Goal: Information Seeking & Learning: Learn about a topic

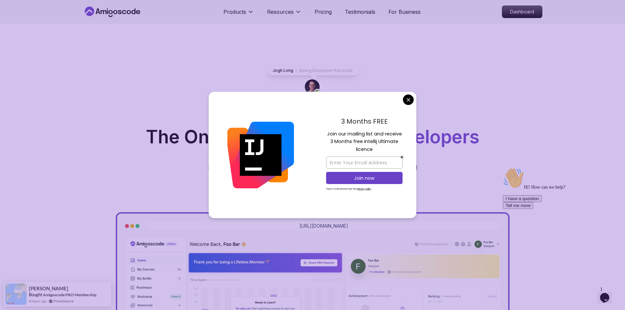
drag, startPoint x: 412, startPoint y: 99, endPoint x: 427, endPoint y: 101, distance: 15.6
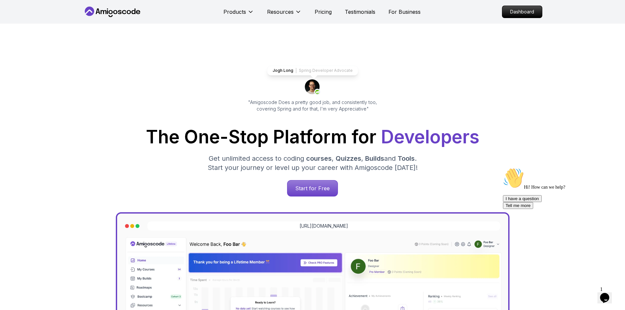
click at [522, 22] on nav "Products Resources Pricing Testimonials For Business Dashboard" at bounding box center [313, 12] width 460 height 24
click at [523, 14] on p "Dashboard" at bounding box center [523, 11] width 38 height 11
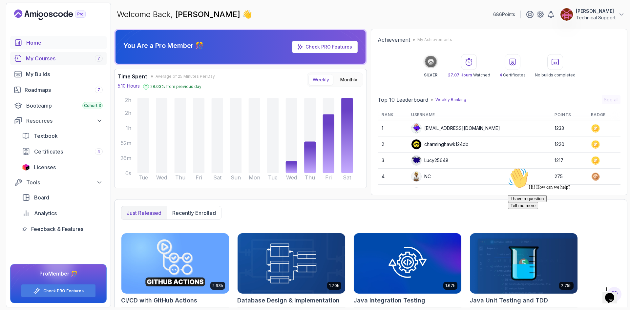
click at [60, 56] on div "My Courses 7" at bounding box center [64, 58] width 77 height 8
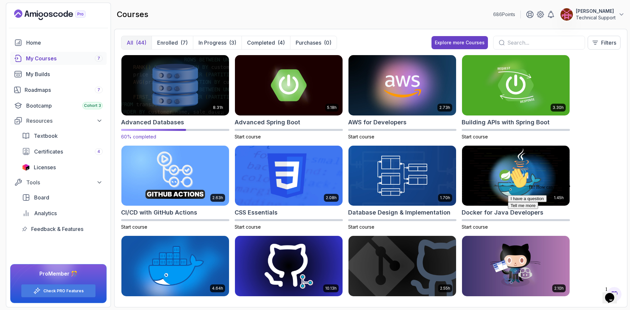
click at [199, 90] on img at bounding box center [175, 85] width 113 height 63
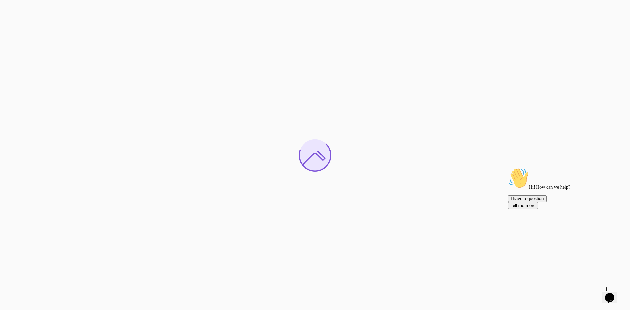
click at [508, 168] on icon "Chat attention grabber" at bounding box center [508, 168] width 0 height 0
click at [592, 293] on icon "Close" at bounding box center [592, 296] width 0 height 6
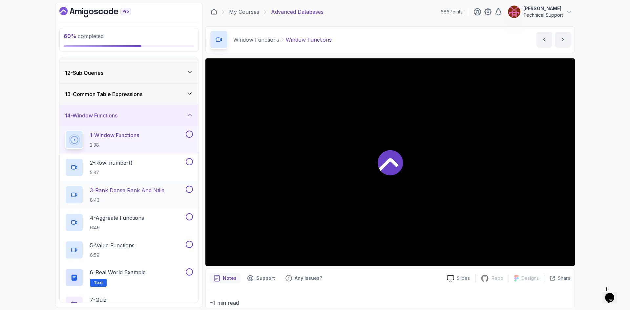
scroll to position [230, 0]
click at [592, 167] on div "60 % completed 1 - Intro 2 - Schemas 3 - Advanced Data Types 4 - Working With D…" at bounding box center [315, 155] width 630 height 310
click at [583, 205] on div "60 % completed 1 - Intro 2 - Schemas 3 - Advanced Data Types 4 - Working With D…" at bounding box center [315, 155] width 630 height 310
click at [589, 188] on div "60 % completed 1 - Intro 2 - Schemas 3 - Advanced Data Types 4 - Working With D…" at bounding box center [315, 155] width 630 height 310
click at [594, 158] on div "60 % completed 1 - Intro 2 - Schemas 3 - Advanced Data Types 4 - Working With D…" at bounding box center [315, 155] width 630 height 310
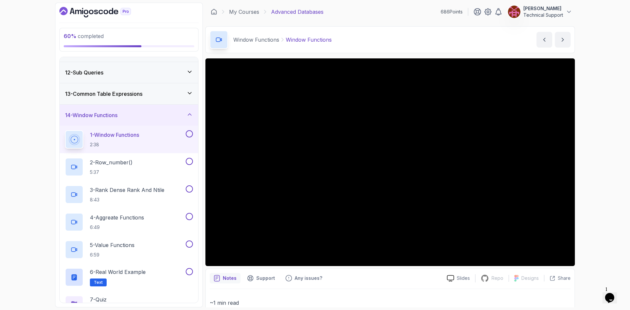
click at [597, 171] on div "60 % completed 1 - Intro 2 - Schemas 3 - Advanced Data Types 4 - Working With D…" at bounding box center [315, 155] width 630 height 310
click at [586, 176] on div "60 % completed 1 - Intro 2 - Schemas 3 - Advanced Data Types 4 - Working With D…" at bounding box center [315, 155] width 630 height 310
click at [595, 170] on div "60 % completed 1 - Intro 2 - Schemas 3 - Advanced Data Types 4 - Working With D…" at bounding box center [315, 155] width 630 height 310
click at [582, 175] on div "60 % completed 1 - Intro 2 - Schemas 3 - Advanced Data Types 4 - Working With D…" at bounding box center [315, 155] width 630 height 310
click at [596, 175] on div "60 % completed 1 - Intro 2 - Schemas 3 - Advanced Data Types 4 - Working With D…" at bounding box center [315, 155] width 630 height 310
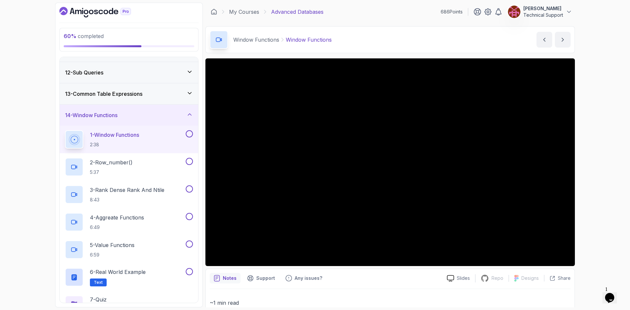
click at [589, 173] on div "60 % completed 1 - Intro 2 - Schemas 3 - Advanced Data Types 4 - Working With D…" at bounding box center [315, 155] width 630 height 310
click at [584, 172] on div "60 % completed 1 - Intro 2 - Schemas 3 - Advanced Data Types 4 - Working With D…" at bounding box center [315, 155] width 630 height 310
click at [583, 172] on div "60 % completed 1 - Intro 2 - Schemas 3 - Advanced Data Types 4 - Working With D…" at bounding box center [315, 155] width 630 height 310
click at [584, 177] on div "60 % completed 1 - Intro 2 - Schemas 3 - Advanced Data Types 4 - Working With D…" at bounding box center [315, 155] width 630 height 310
click at [578, 176] on div "60 % completed 1 - Intro 2 - Schemas 3 - Advanced Data Types 4 - Working With D…" at bounding box center [315, 155] width 630 height 310
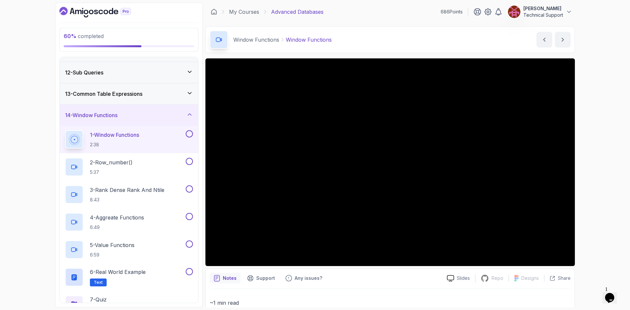
click at [610, 185] on div "60 % completed 1 - Intro 2 - Schemas 3 - Advanced Data Types 4 - Working With D…" at bounding box center [315, 155] width 630 height 310
click at [588, 161] on div "60 % completed 1 - Intro 2 - Schemas 3 - Advanced Data Types 4 - Working With D…" at bounding box center [315, 155] width 630 height 310
click at [593, 190] on div "60 % completed 1 - Intro 2 - Schemas 3 - Advanced Data Types 4 - Working With D…" at bounding box center [315, 155] width 630 height 310
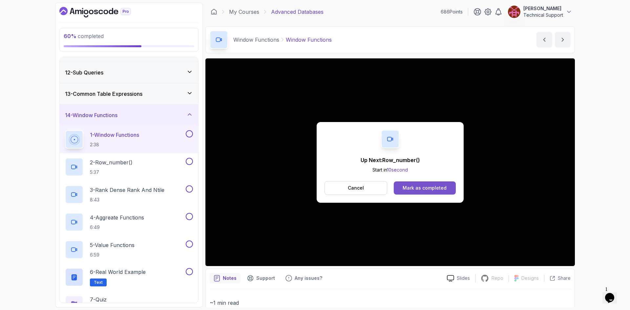
click at [437, 188] on div "Mark as completed" at bounding box center [425, 188] width 44 height 7
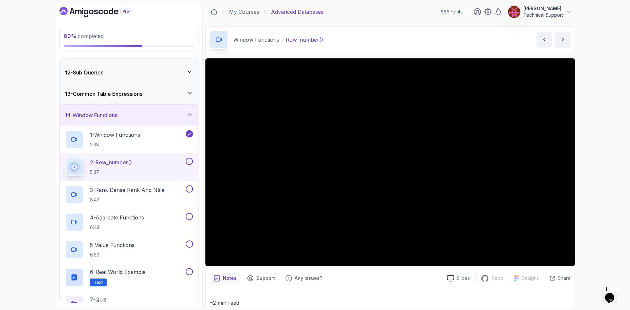
click at [594, 209] on div "60 % completed 1 - Intro 2 - Schemas 3 - Advanced Data Types 4 - Working With D…" at bounding box center [315, 155] width 630 height 310
click at [586, 159] on div "60 % completed 1 - Intro 2 - Schemas 3 - Advanced Data Types 4 - Working With D…" at bounding box center [315, 155] width 630 height 310
click at [23, 117] on div "60 % completed 1 - Intro 2 - Schemas 3 - Advanced Data Types 4 - Working With D…" at bounding box center [315, 155] width 630 height 310
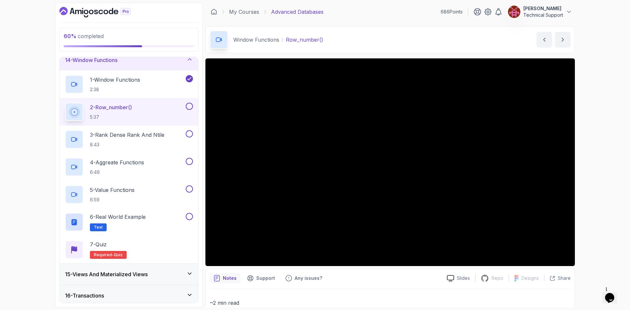
scroll to position [252, 0]
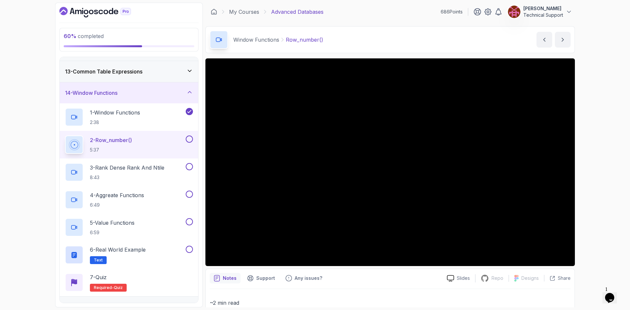
click at [595, 192] on div "60 % completed 1 - Intro 2 - Schemas 3 - Advanced Data Types 4 - Working With D…" at bounding box center [315, 155] width 630 height 310
click at [593, 176] on div "60 % completed 1 - Intro 2 - Schemas 3 - Advanced Data Types 4 - Working With D…" at bounding box center [315, 155] width 630 height 310
click at [595, 159] on div "60 % completed 1 - Intro 2 - Schemas 3 - Advanced Data Types 4 - Working With D…" at bounding box center [315, 155] width 630 height 310
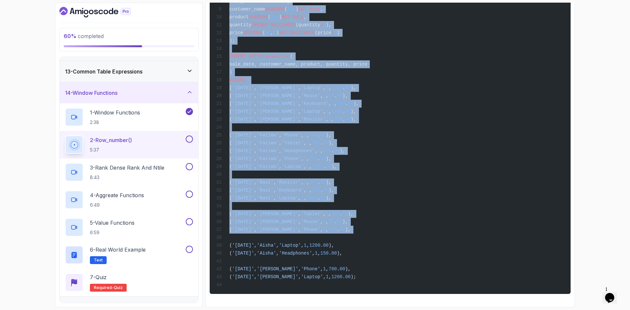
scroll to position [570, 0]
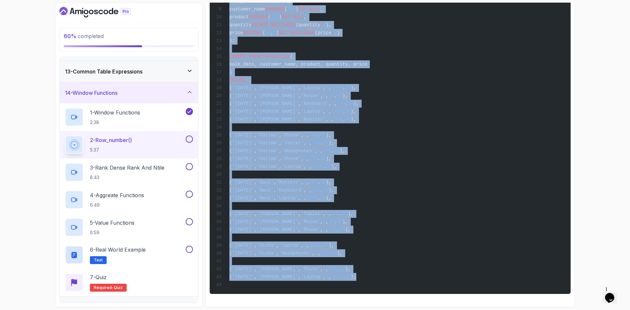
drag, startPoint x: 230, startPoint y: 172, endPoint x: 353, endPoint y: 276, distance: 160.7
click at [353, 276] on code "CREATE SCHEMA IF NOT EXISTS window_functions; SET search_path TO window_functio…" at bounding box center [291, 116] width 151 height 344
copy code "CREATE SCHEMA IF NOT EXISTS window_functions; SET search_path TO window_functio…"
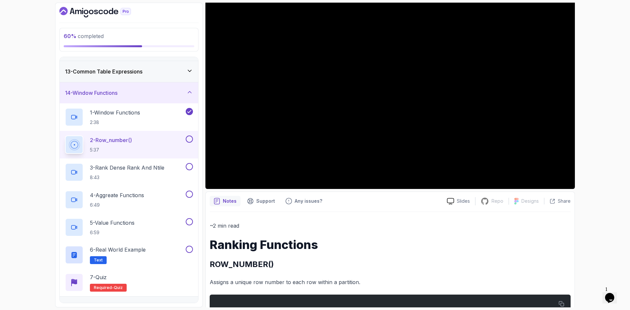
scroll to position [0, 0]
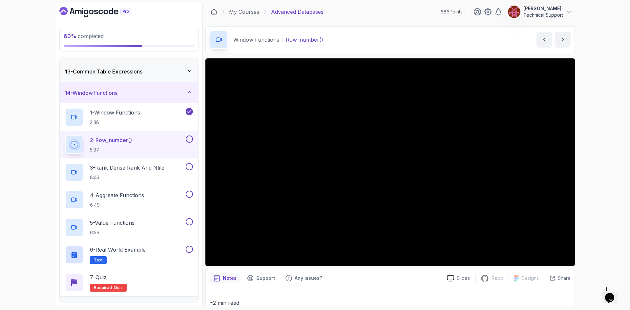
click at [611, 195] on div "60 % completed 1 - Intro 2 - Schemas 3 - Advanced Data Types 4 - Working With D…" at bounding box center [315, 155] width 630 height 310
click at [588, 169] on div "60 % completed 1 - Intro 2 - Schemas 3 - Advanced Data Types 4 - Working With D…" at bounding box center [315, 155] width 630 height 310
click at [598, 185] on div "60 % completed 1 - Intro 2 - Schemas 3 - Advanced Data Types 4 - Working With D…" at bounding box center [315, 155] width 630 height 310
click at [605, 154] on div "60 % completed 1 - Intro 2 - Schemas 3 - Advanced Data Types 4 - Working With D…" at bounding box center [315, 155] width 630 height 310
